Goal: Task Accomplishment & Management: Manage account settings

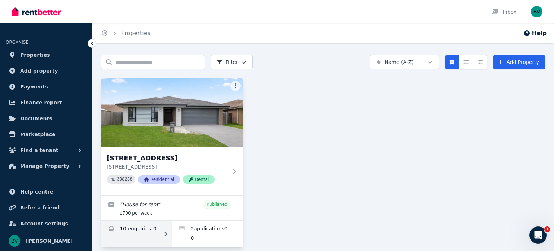
click at [137, 226] on link "Enquiries for 7 Wicker Rd, Park Ridge" at bounding box center [136, 233] width 71 height 27
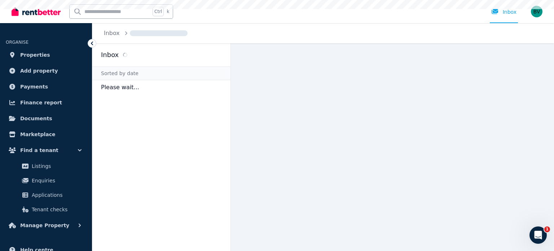
click at [137, 226] on aside "Inbox Sorted by date Please wait..." at bounding box center [161, 146] width 139 height 207
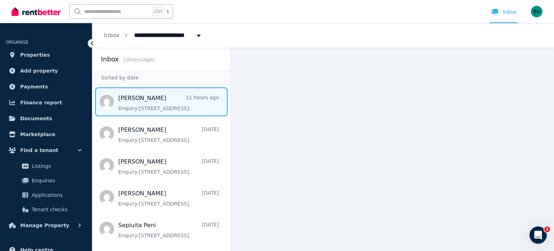
click at [140, 102] on span "Message list" at bounding box center [161, 101] width 138 height 29
